Goal: Answer question/provide support

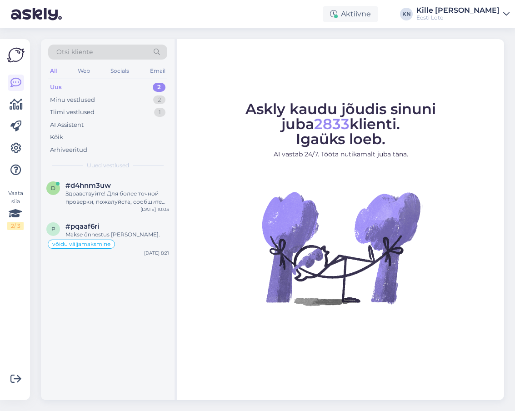
click at [118, 84] on div "Uus 2" at bounding box center [107, 87] width 119 height 13
click at [68, 227] on span "#pqaaf6ri" at bounding box center [82, 226] width 34 height 8
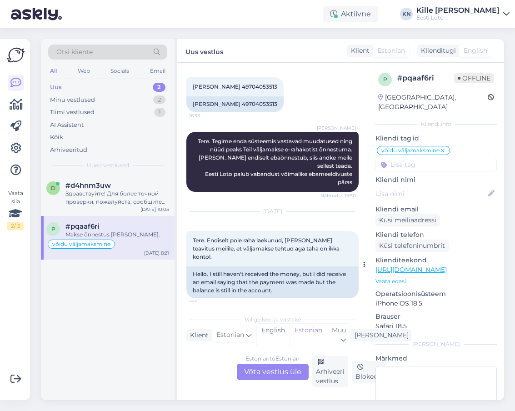
scroll to position [359, 0]
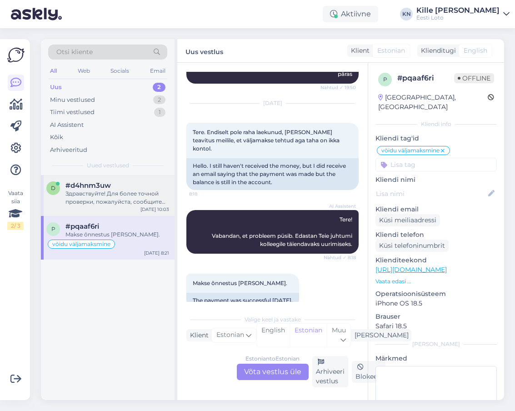
click at [120, 184] on div "#d4hnm3uw" at bounding box center [117, 185] width 104 height 8
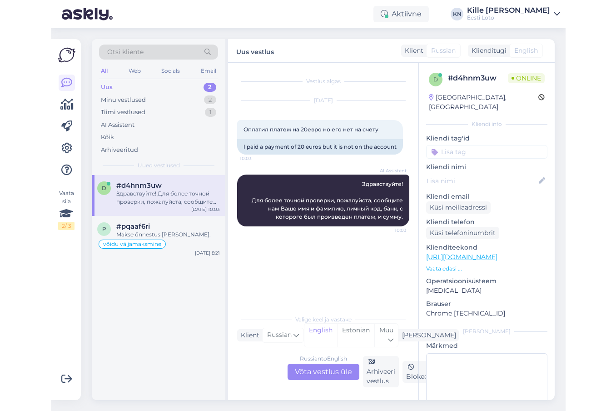
scroll to position [0, 0]
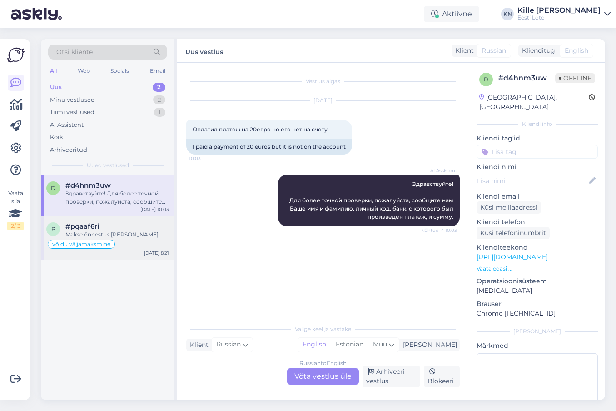
click at [95, 228] on span "#pqaaf6ri" at bounding box center [82, 226] width 34 height 8
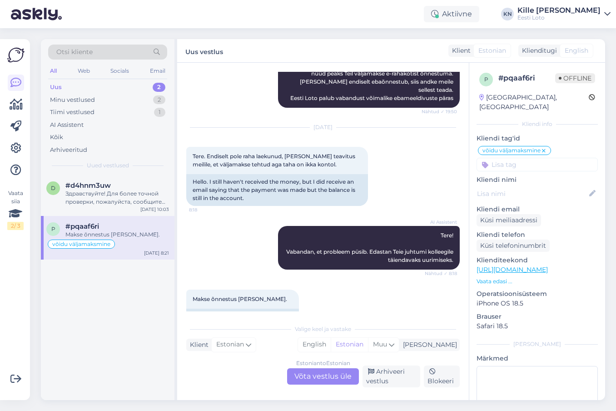
scroll to position [318, 0]
click at [132, 195] on div "Здравствуйте! Для более точной проверки, пожалуйста, сообщите нам Ваше имя и фа…" at bounding box center [117, 197] width 104 height 16
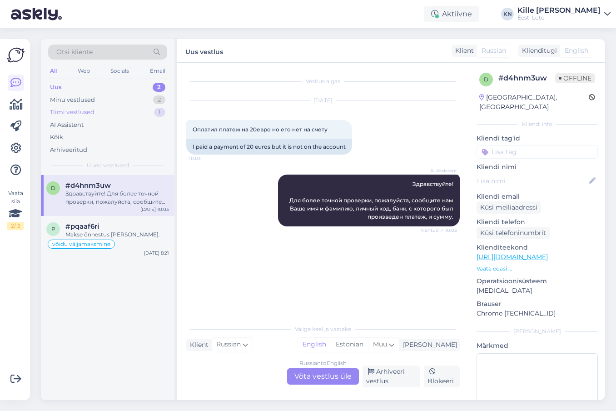
click at [83, 114] on div "Tiimi vestlused" at bounding box center [72, 112] width 45 height 9
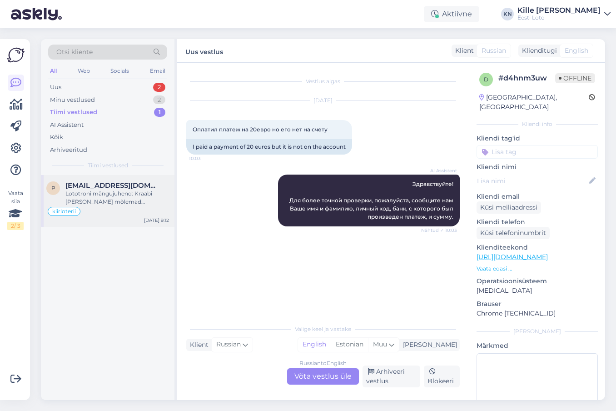
click at [75, 181] on div "p [EMAIL_ADDRESS][DOMAIN_NAME] Lototroni mängujuhend: Kraabi [PERSON_NAME] mõle…" at bounding box center [108, 201] width 134 height 52
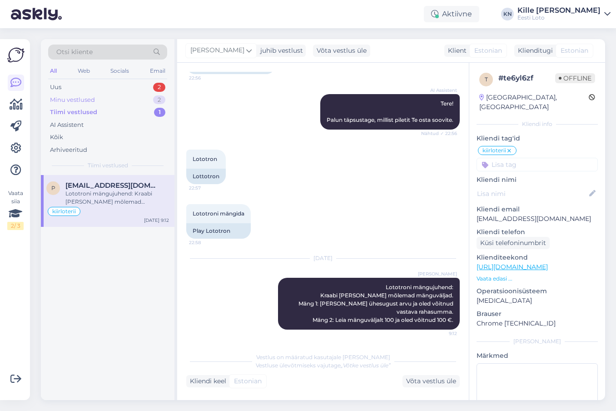
click at [80, 100] on div "Minu vestlused" at bounding box center [72, 99] width 45 height 9
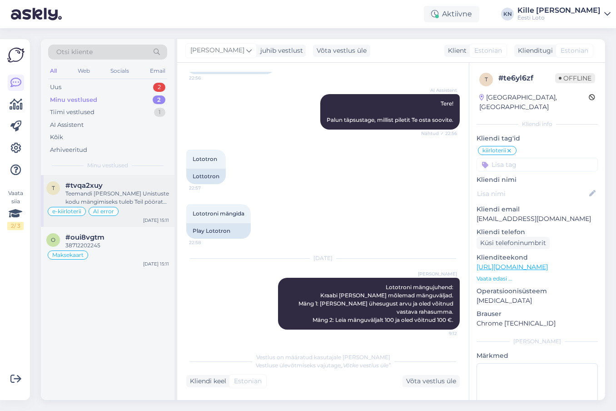
click at [98, 195] on div "Teemandi [PERSON_NAME] Unistuste kodu mängimiseks tuleb Teil pöörata telefon ho…" at bounding box center [117, 197] width 104 height 16
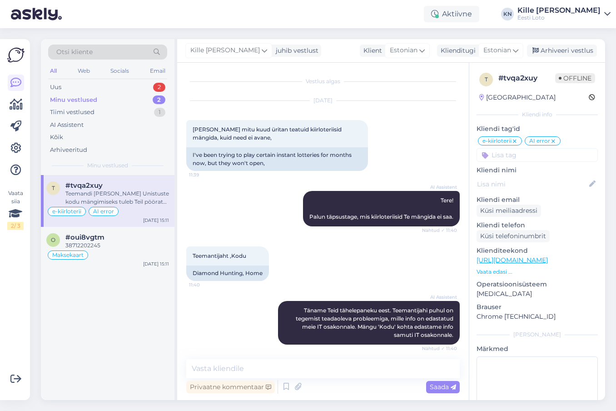
scroll to position [397, 0]
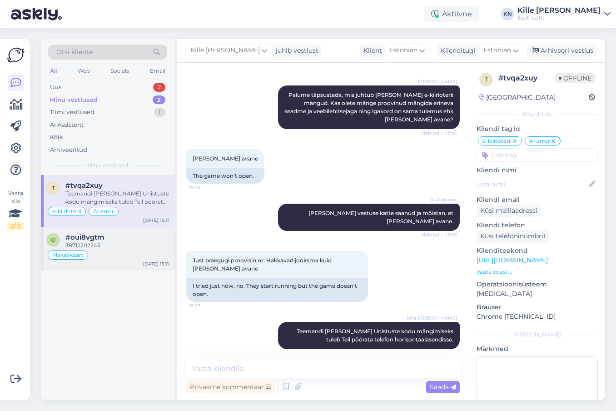
click at [102, 241] on span "#oui8vgtm" at bounding box center [84, 237] width 39 height 8
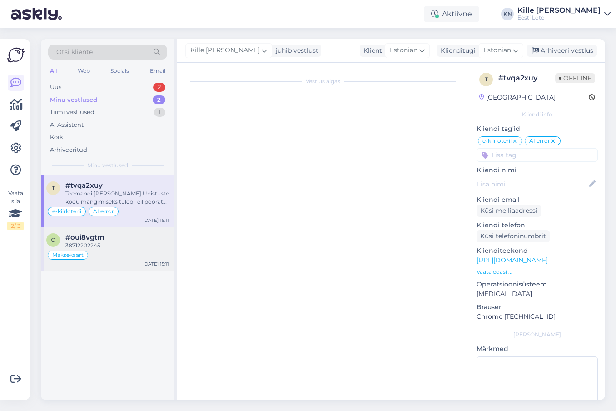
scroll to position [575, 0]
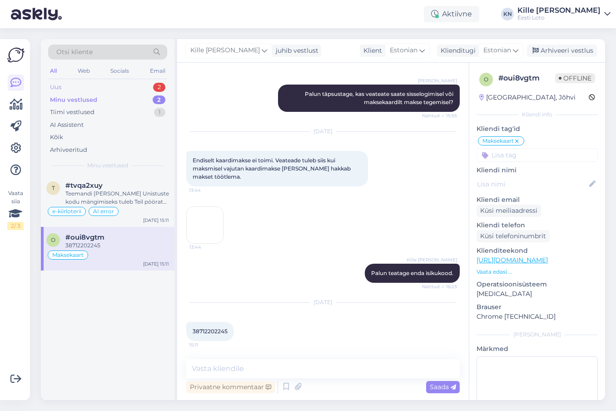
click at [82, 89] on div "Uus 2" at bounding box center [107, 87] width 119 height 13
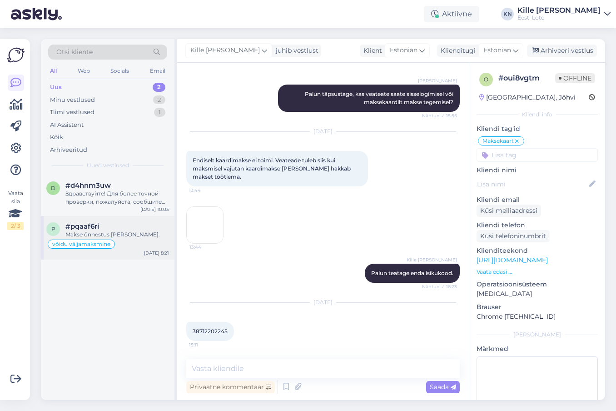
click at [130, 227] on div "#pqaaf6ri" at bounding box center [117, 226] width 104 height 8
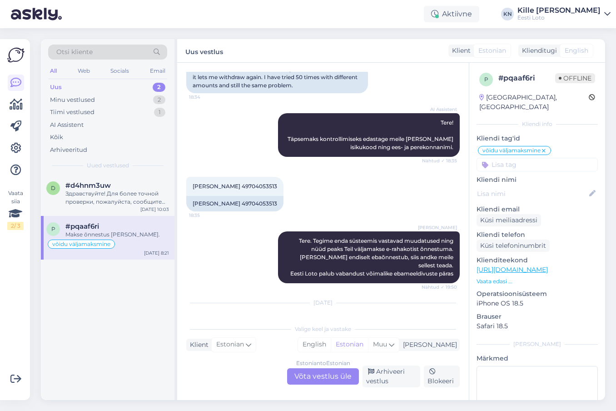
scroll to position [142, 0]
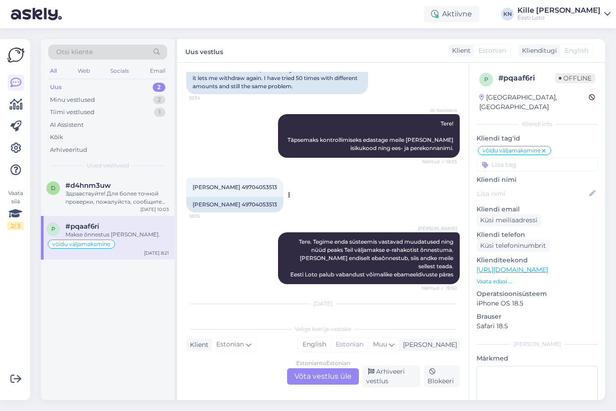
click at [247, 184] on span "[PERSON_NAME] 49704053513" at bounding box center [235, 187] width 85 height 7
copy span "49704053513"
click at [401, 377] on div "Arhiveeri vestlus" at bounding box center [392, 376] width 58 height 22
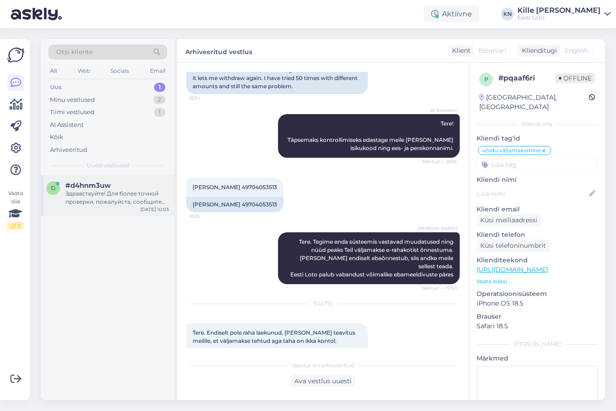
click at [142, 198] on div "Здравствуйте! Для более точной проверки, пожалуйста, сообщите нам Ваше имя и фа…" at bounding box center [117, 197] width 104 height 16
